Goal: Book appointment/travel/reservation

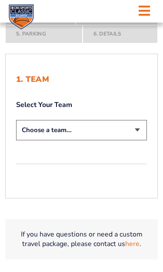
scroll to position [160, 0]
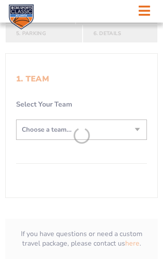
click at [98, 147] on form "[US_STATE] [US_STATE] Travel Package [US_STATE][GEOGRAPHIC_DATA] [US_STATE] Sta…" at bounding box center [81, 70] width 163 height 432
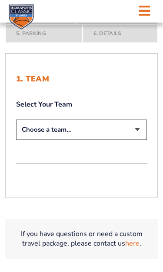
click at [123, 140] on select "Choose a team... [US_STATE] Wildcats [US_STATE] State Buckeyes [US_STATE] Tar H…" at bounding box center [81, 130] width 131 height 20
select select "12756"
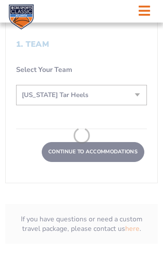
scroll to position [239, 0]
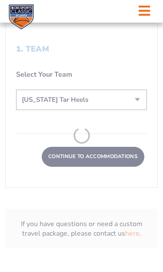
click at [102, 171] on form "Kentucky Kentucky Travel Package Ohio State Ohio State Travel Package North Car…" at bounding box center [81, 25] width 163 height 500
click at [84, 169] on form "Kentucky Kentucky Travel Package Ohio State Ohio State Travel Package North Car…" at bounding box center [81, 25] width 163 height 500
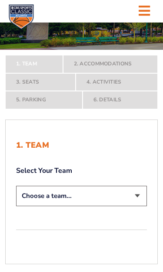
scroll to position [96, 0]
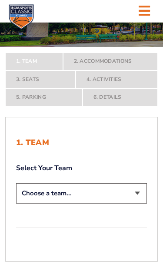
click at [89, 204] on select "Choose a team... [US_STATE] Wildcats [US_STATE] State Buckeyes [US_STATE] Tar H…" at bounding box center [81, 193] width 131 height 20
select select "12756"
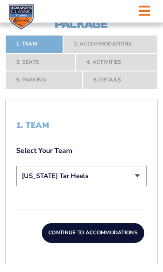
click at [110, 243] on button "Continue To Accommodations" at bounding box center [93, 233] width 102 height 20
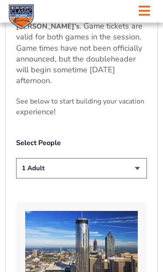
scroll to position [576, 0]
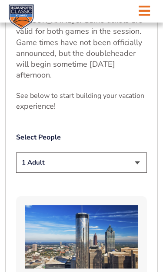
click at [107, 157] on select "1 Adult 2 Adults 3 Adults 4 Adults 2 Adults + 1 Child 2 Adults + 2 Children 2 A…" at bounding box center [81, 163] width 131 height 20
select select "2 Adults"
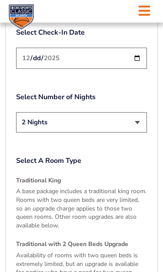
scroll to position [1211, 0]
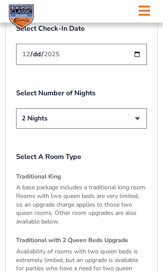
click at [97, 183] on p "A base package includes a traditional king room. Rooms with two queen beds are …" at bounding box center [81, 204] width 131 height 43
click at [62, 183] on p "A base package includes a traditional king room. Rooms with two queen beds are …" at bounding box center [81, 204] width 131 height 43
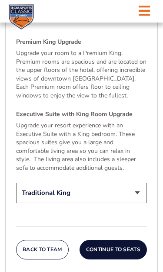
scroll to position [1467, 0]
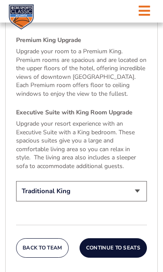
click at [125, 239] on button "Continue To Seats" at bounding box center [112, 249] width 67 height 20
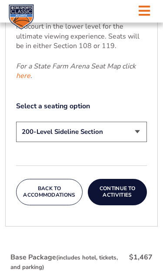
scroll to position [467, 0]
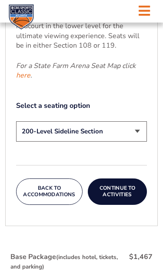
click at [120, 142] on select "200-Level Sideline Section 100-Level Corner Seat Upgrade (+$120 per person) 100…" at bounding box center [81, 131] width 131 height 20
select select "100-Level Corner Seat Upgrade"
click at [123, 205] on button "Continue To Activities" at bounding box center [117, 192] width 59 height 26
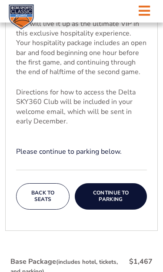
scroll to position [356, 0]
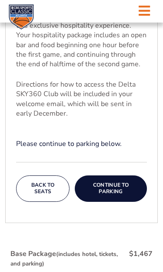
click at [127, 194] on button "Continue To Parking" at bounding box center [111, 189] width 72 height 26
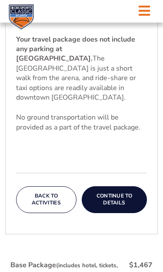
scroll to position [274, 0]
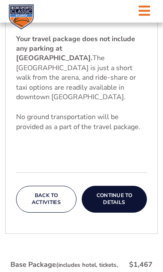
click at [123, 208] on button "Continue To Details" at bounding box center [114, 199] width 65 height 26
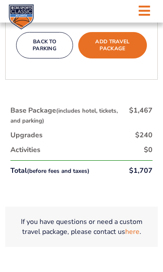
scroll to position [473, 0]
